Goal: Transaction & Acquisition: Purchase product/service

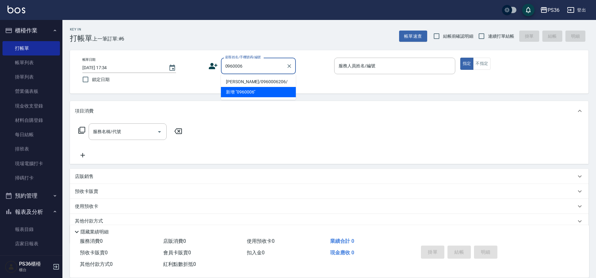
click at [238, 80] on li "[PERSON_NAME]/0960006206/" at bounding box center [258, 82] width 75 height 10
type input "[PERSON_NAME]/0960006206/"
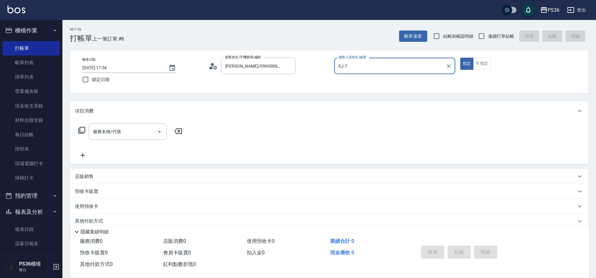
type input "EJ-7"
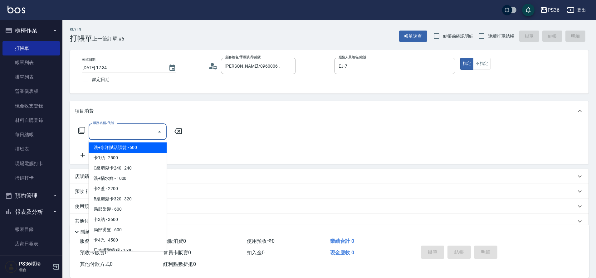
click at [142, 131] on input "服務名稱/代號" at bounding box center [122, 131] width 63 height 11
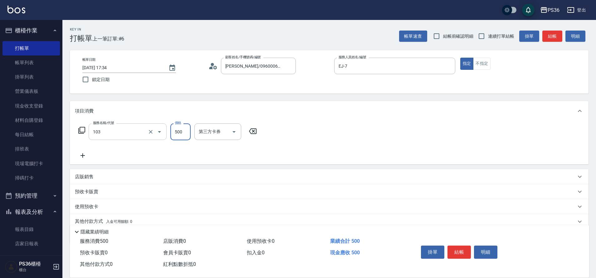
type input "B級洗剪(103)"
type input "[PERSON_NAME]-22"
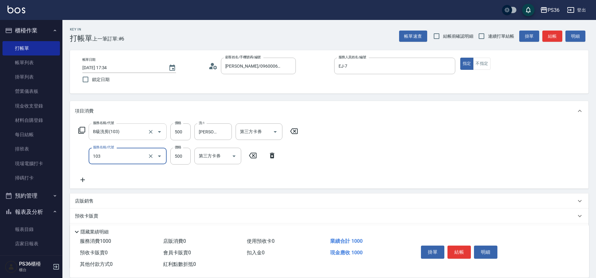
type input "B級洗剪(103)"
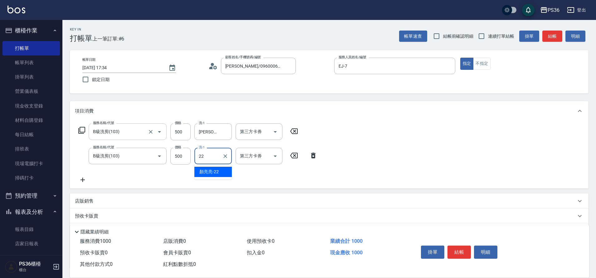
type input "[PERSON_NAME]-22"
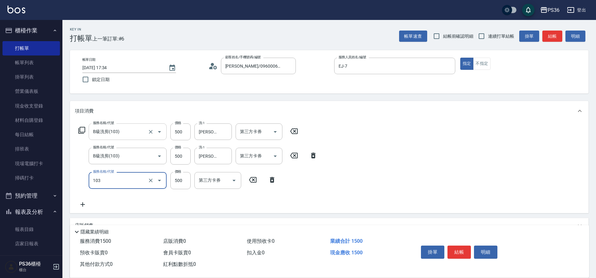
type input "B級洗剪(103)"
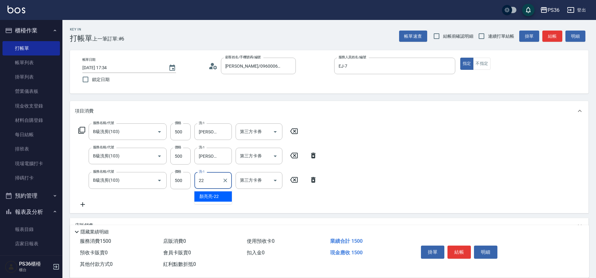
type input "[PERSON_NAME]-22"
click at [458, 250] on button "結帳" at bounding box center [458, 252] width 23 height 13
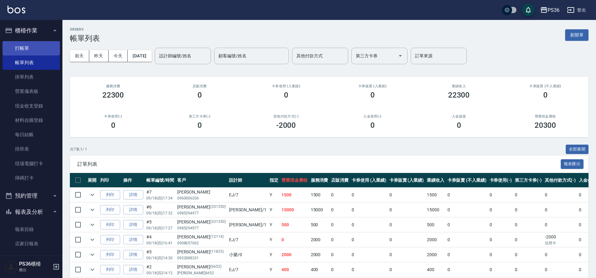
click at [24, 46] on link "打帳單" at bounding box center [30, 48] width 57 height 14
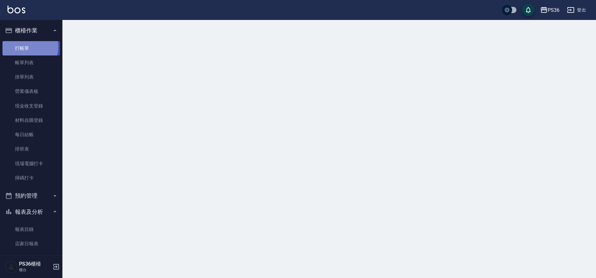
click at [24, 46] on link "打帳單" at bounding box center [30, 48] width 57 height 14
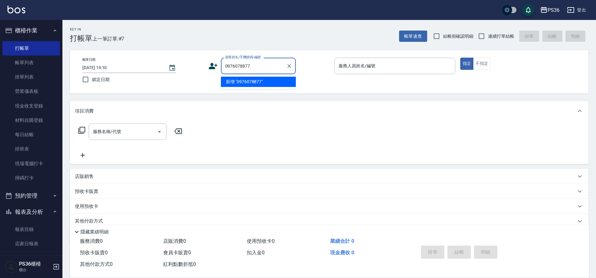
click at [246, 81] on li "新增 "0976078877"" at bounding box center [258, 82] width 75 height 10
type input "0976078877"
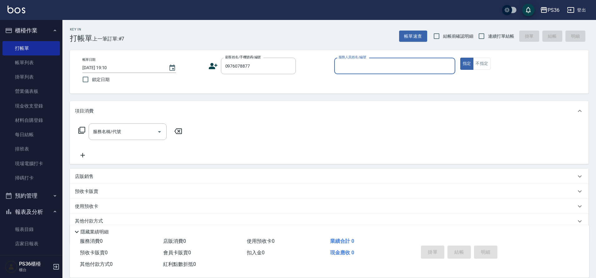
click at [215, 66] on icon at bounding box center [212, 65] width 9 height 9
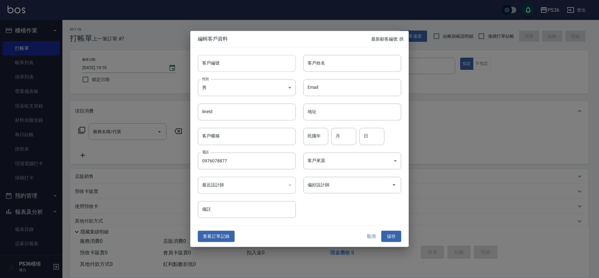
type input "0976078877"
click at [327, 64] on input "客戶姓名" at bounding box center [352, 63] width 98 height 17
type input "j"
type input "往"
click at [341, 191] on div "偏好設計師" at bounding box center [352, 185] width 98 height 17
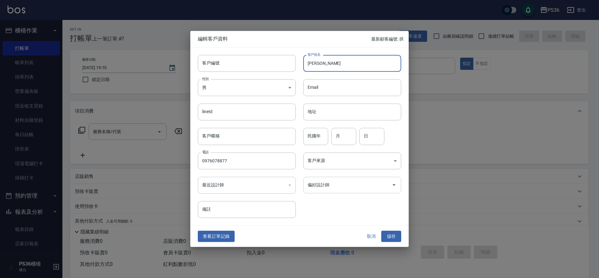
type input "[PERSON_NAME]"
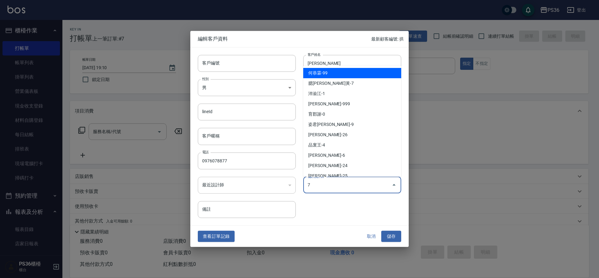
type input "臆[PERSON_NAME]"
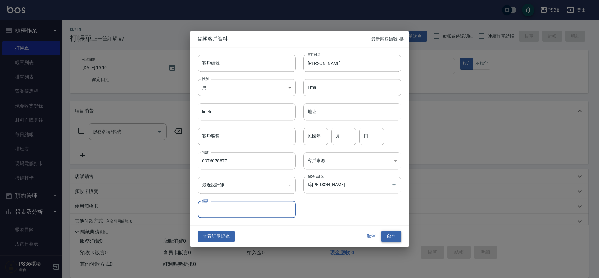
click at [391, 239] on button "儲存" at bounding box center [391, 237] width 20 height 12
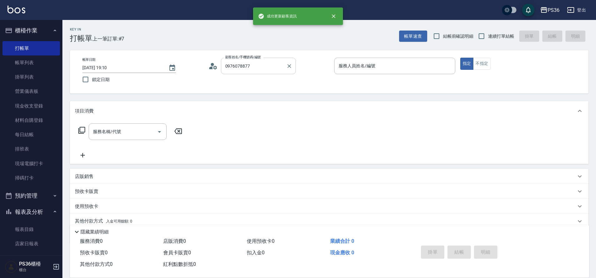
click at [263, 68] on input "0976078877" at bounding box center [254, 65] width 60 height 11
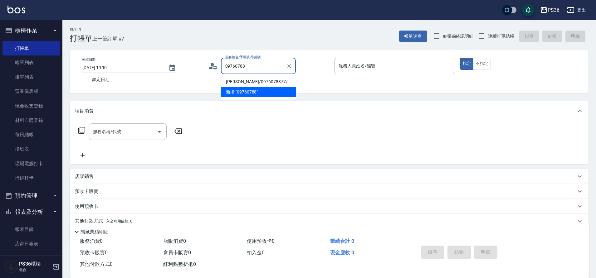
click at [254, 78] on li "[PERSON_NAME]/0976078877/" at bounding box center [258, 82] width 75 height 10
type input "[PERSON_NAME]/0976078877/"
type input "EJ-7"
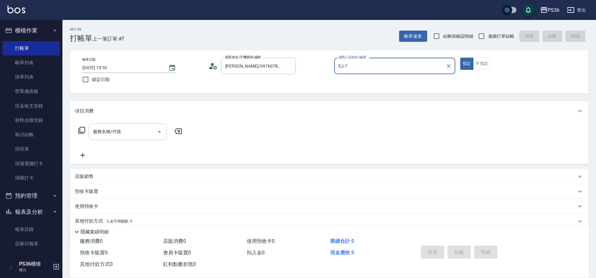
click at [131, 130] on input "服務名稱/代號" at bounding box center [122, 131] width 63 height 11
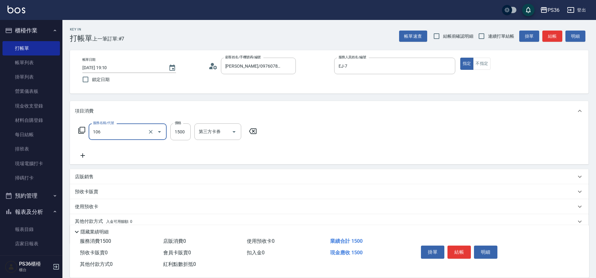
type input "頂級染髮(106)"
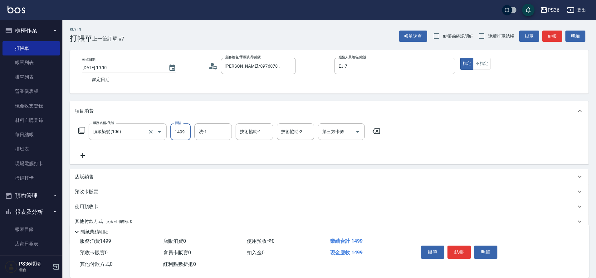
type input "1499"
click at [460, 246] on button "結帳" at bounding box center [458, 252] width 23 height 13
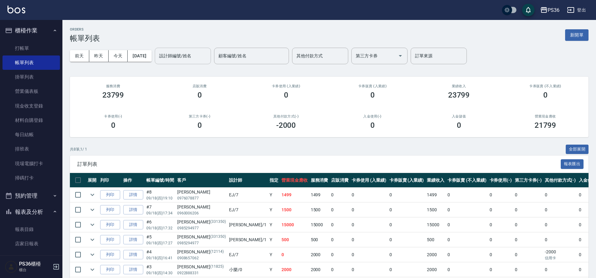
click at [180, 56] on input "設計師編號/姓名" at bounding box center [182, 56] width 51 height 11
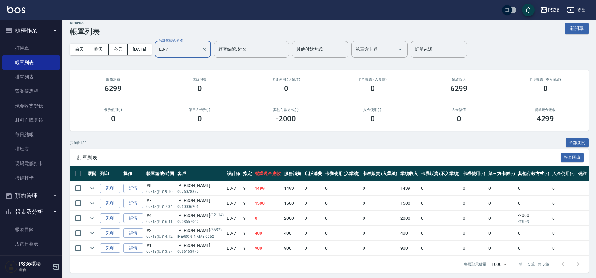
scroll to position [9, 0]
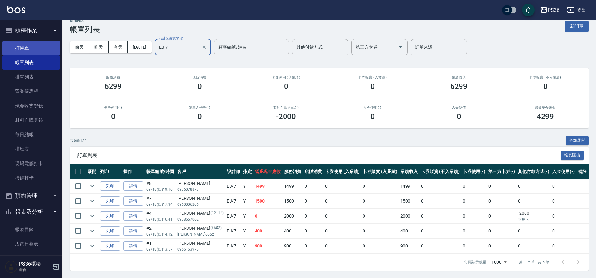
type input "EJ-7"
click at [29, 47] on link "打帳單" at bounding box center [30, 48] width 57 height 14
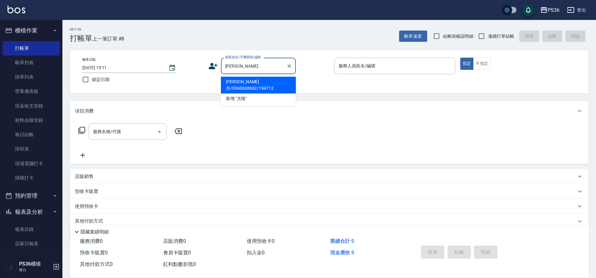
click at [273, 80] on li "[PERSON_NAME]亦/0960608662/194712" at bounding box center [258, 85] width 75 height 17
type input "[PERSON_NAME]亦/0960608662/194712"
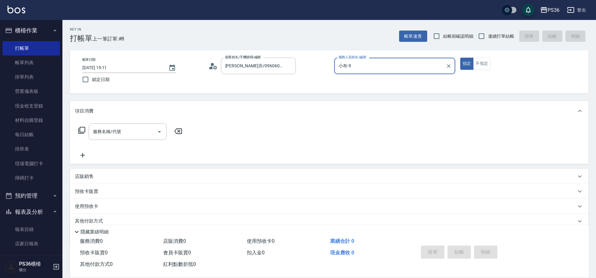
type input "小布-9"
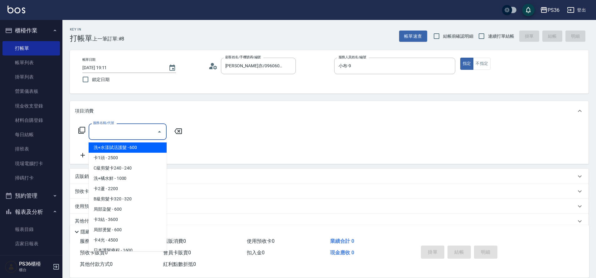
click at [128, 130] on input "服務名稱/代號" at bounding box center [122, 131] width 63 height 11
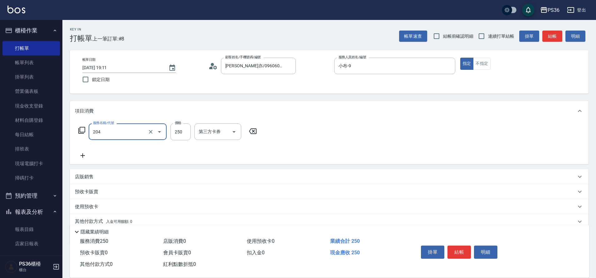
type input "單剪(204)"
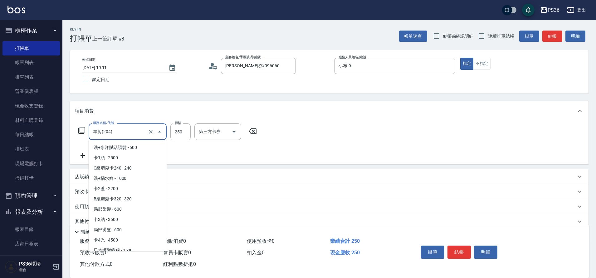
click at [128, 130] on input "單剪(204)" at bounding box center [118, 131] width 55 height 11
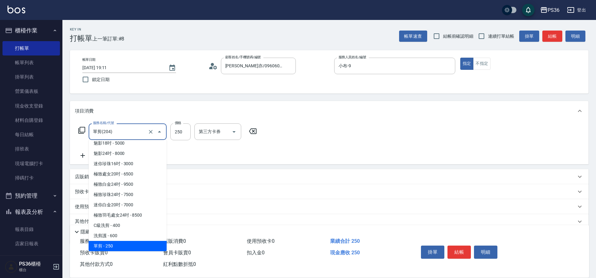
click at [128, 130] on input "單剪(204)" at bounding box center [118, 131] width 55 height 11
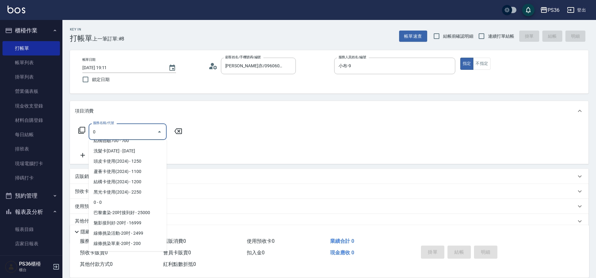
scroll to position [0, 0]
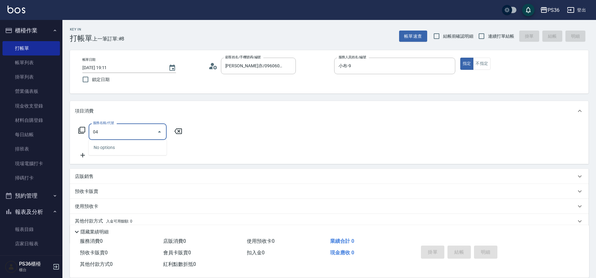
type input "0"
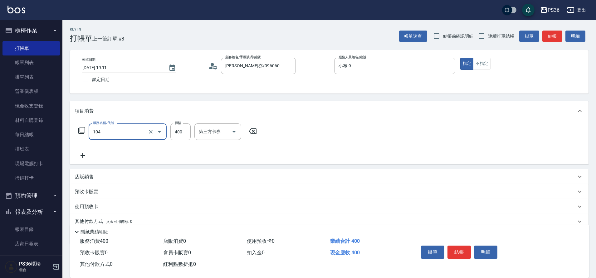
type input "B級單剪(104)"
type input "500"
click at [470, 256] on button "結帳" at bounding box center [458, 252] width 23 height 13
